Goal: Task Accomplishment & Management: Use online tool/utility

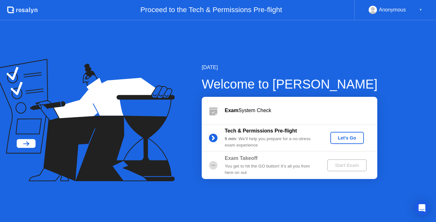
click at [339, 139] on div "Let's Go" at bounding box center [347, 138] width 28 height 5
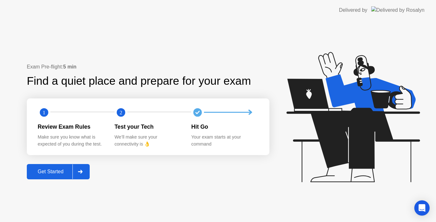
click at [68, 173] on div "Get Started" at bounding box center [51, 172] width 44 height 6
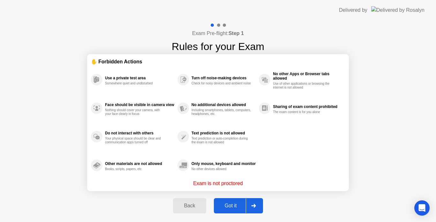
click at [236, 207] on div "Got it" at bounding box center [231, 206] width 30 height 6
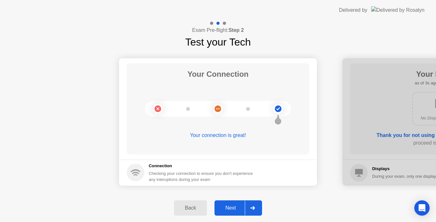
drag, startPoint x: 236, startPoint y: 207, endPoint x: 233, endPoint y: 212, distance: 6.1
click at [233, 212] on button "Next" at bounding box center [238, 208] width 48 height 15
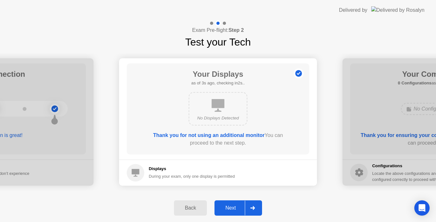
click at [233, 212] on button "Next" at bounding box center [238, 208] width 48 height 15
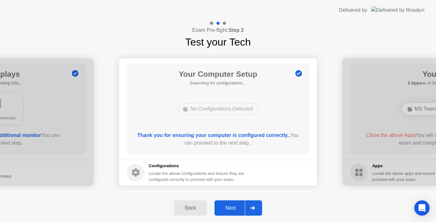
click at [233, 212] on button "Next" at bounding box center [238, 208] width 48 height 15
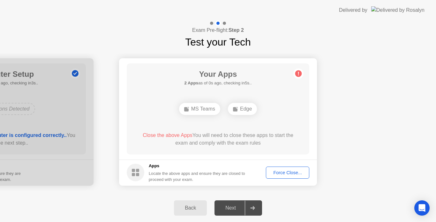
click at [91, 202] on div "Back Next" at bounding box center [218, 208] width 436 height 28
click at [186, 211] on div "Back" at bounding box center [190, 208] width 29 height 6
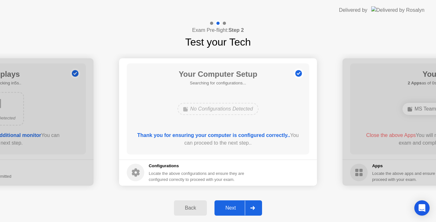
click at [186, 211] on div "Back" at bounding box center [190, 208] width 29 height 6
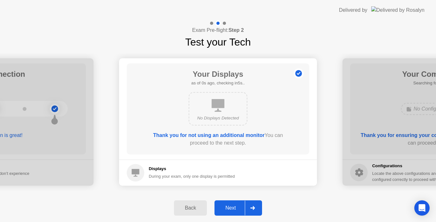
click at [186, 211] on div "Back" at bounding box center [190, 208] width 29 height 6
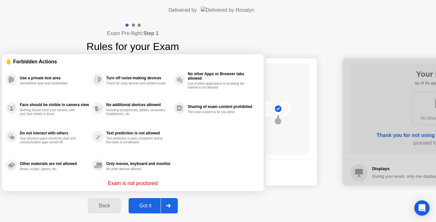
click at [121, 211] on button "Back" at bounding box center [104, 205] width 33 height 15
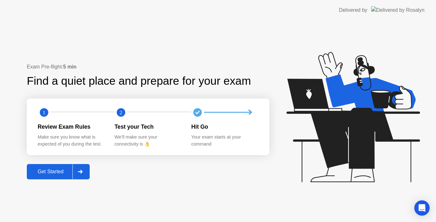
click at [200, 211] on div "Exam Pre-flight: 5 min Find a quiet place and prepare for your exam 1 2 Review …" at bounding box center [218, 121] width 436 height 202
click at [69, 177] on button "Get Started" at bounding box center [58, 171] width 63 height 15
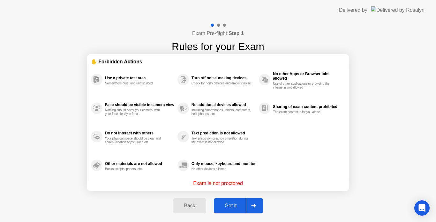
click at [218, 201] on button "Got it" at bounding box center [238, 205] width 49 height 15
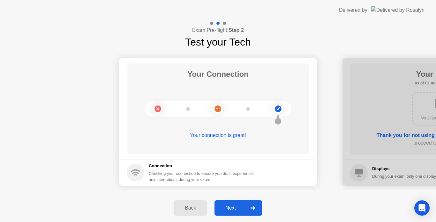
click at [218, 201] on button "Next" at bounding box center [238, 208] width 48 height 15
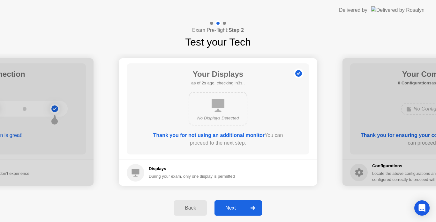
click at [218, 201] on button "Next" at bounding box center [238, 208] width 48 height 15
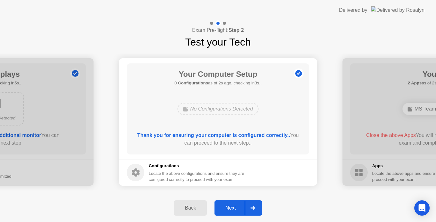
click at [218, 201] on button "Next" at bounding box center [238, 208] width 48 height 15
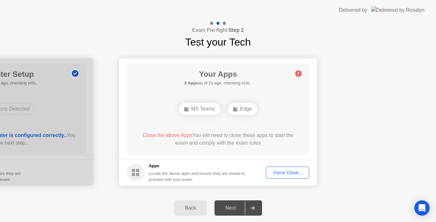
click at [230, 158] on main "Your Apps 2 Apps as of 2s ago, checking in3s.. MS Teams Edge Close the above Ap…" at bounding box center [218, 108] width 198 height 101
drag, startPoint x: 230, startPoint y: 158, endPoint x: 331, endPoint y: 83, distance: 126.6
click at [277, 168] on button "Force Close..." at bounding box center [287, 173] width 43 height 12
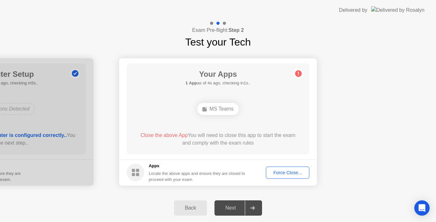
click at [277, 174] on div "Force Close..." at bounding box center [287, 172] width 39 height 5
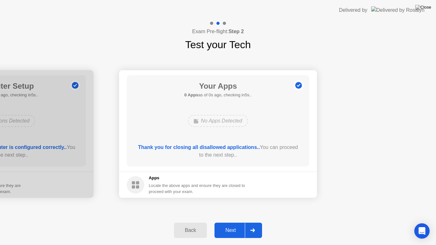
click at [243, 155] on div "Thank you for closing all disallowed applications.. You can proceed to the next…" at bounding box center [218, 151] width 164 height 15
click at [240, 222] on button "Next" at bounding box center [238, 230] width 48 height 15
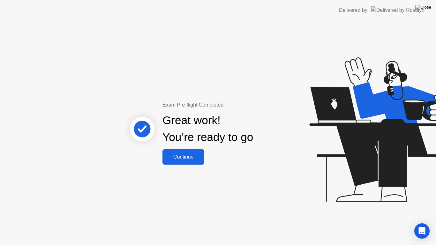
click at [175, 158] on div "Continue" at bounding box center [183, 157] width 38 height 6
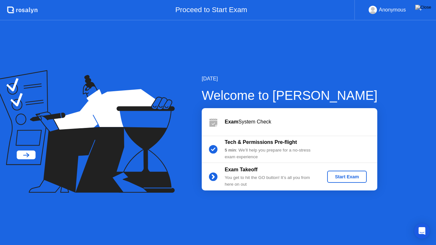
click at [340, 181] on button "Start Exam" at bounding box center [346, 177] width 39 height 12
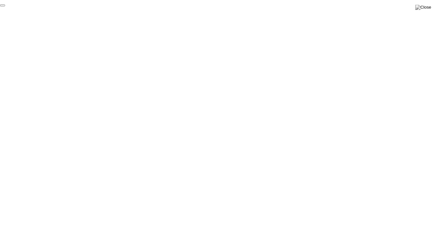
click div "End Proctoring Session"
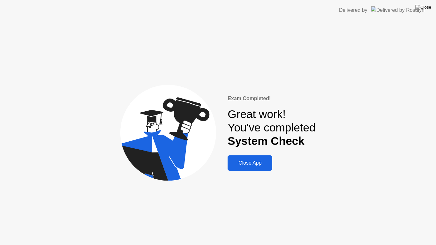
drag, startPoint x: 344, startPoint y: 12, endPoint x: 344, endPoint y: 19, distance: 7.3
click at [344, 19] on header "Delivered by" at bounding box center [218, 10] width 436 height 20
click at [257, 164] on div "Close App" at bounding box center [249, 163] width 41 height 6
